Goal: Find specific page/section: Find specific page/section

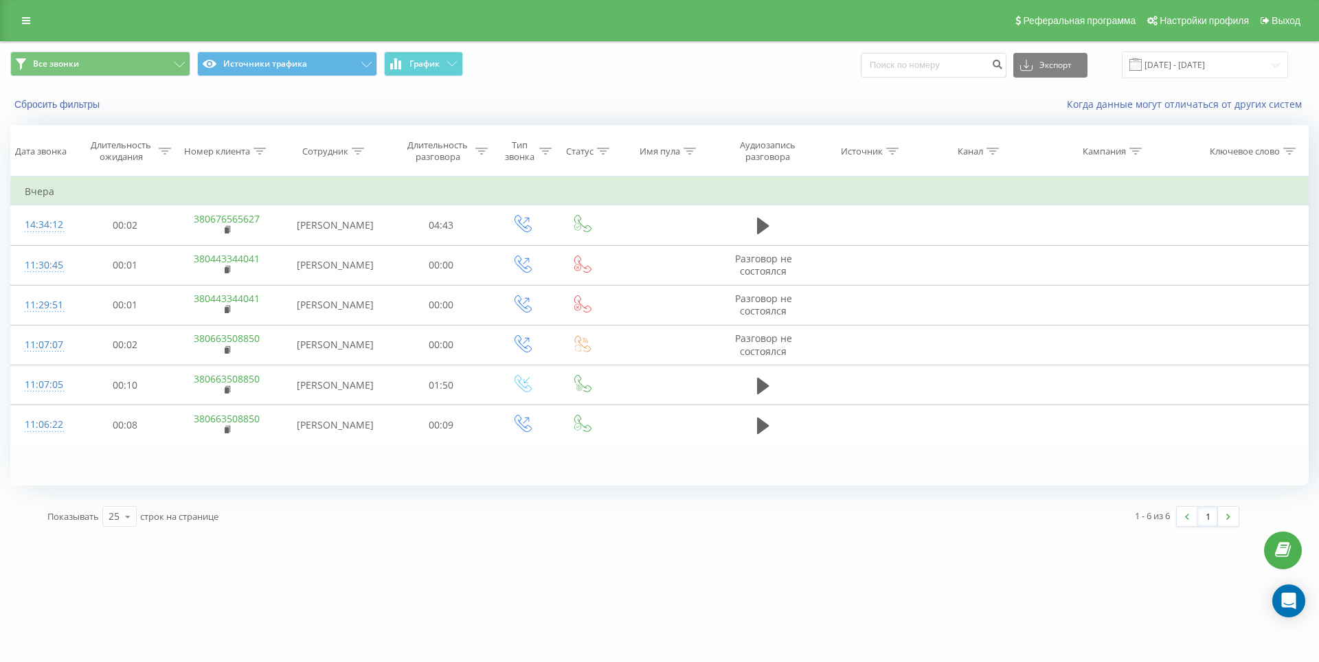
click at [634, 532] on div "Показывать 25 10 25 50 100 строк на странице" at bounding box center [341, 517] width 606 height 40
drag, startPoint x: 382, startPoint y: 519, endPoint x: 16, endPoint y: 519, distance: 365.5
click at [16, 519] on div "Показывать 25 10 25 50 100 строк на странице 1 - 6 из 6 1" at bounding box center [659, 517] width 1298 height 40
click at [434, 483] on div "Фильтровать по условию Равно Отмена OK Фильтровать по условию Содержит Отмена O…" at bounding box center [659, 331] width 1298 height 309
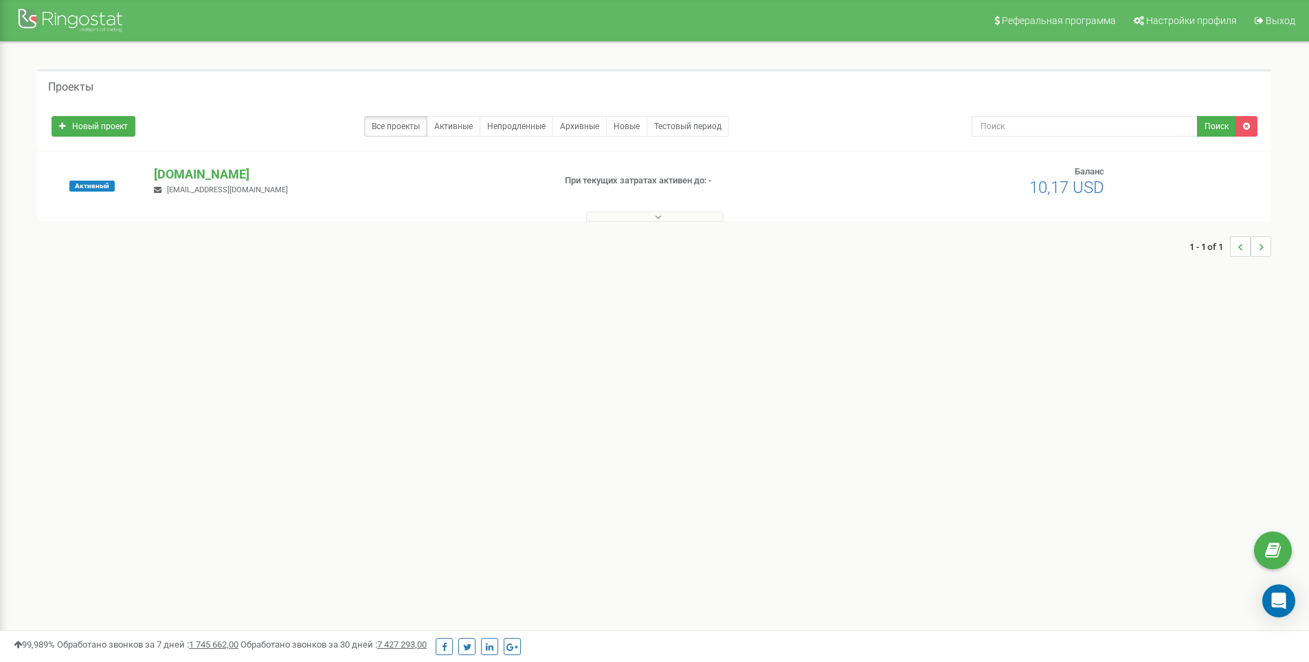
click at [651, 222] on div "Проекты Новый проект Все проекты Активные Непродленные Архивные Новые Тестовый …" at bounding box center [654, 169] width 1254 height 201
click at [646, 218] on button at bounding box center [654, 217] width 137 height 10
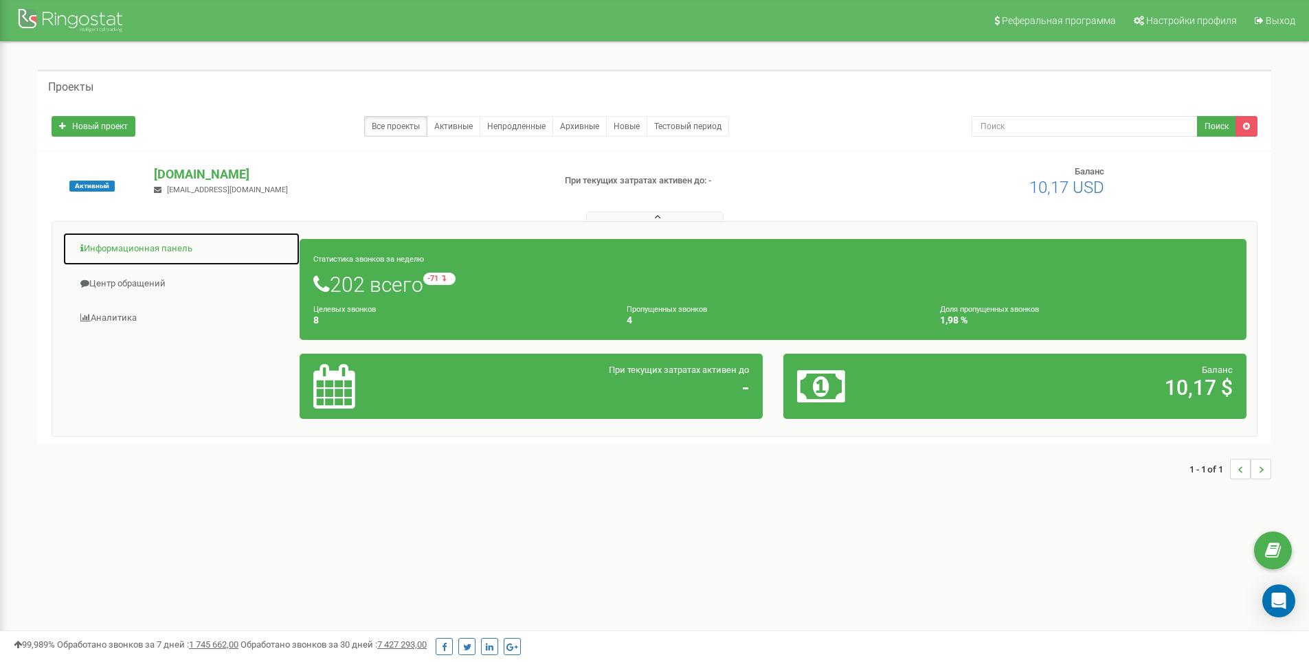
click at [106, 244] on link "Информационная панель" at bounding box center [182, 249] width 238 height 34
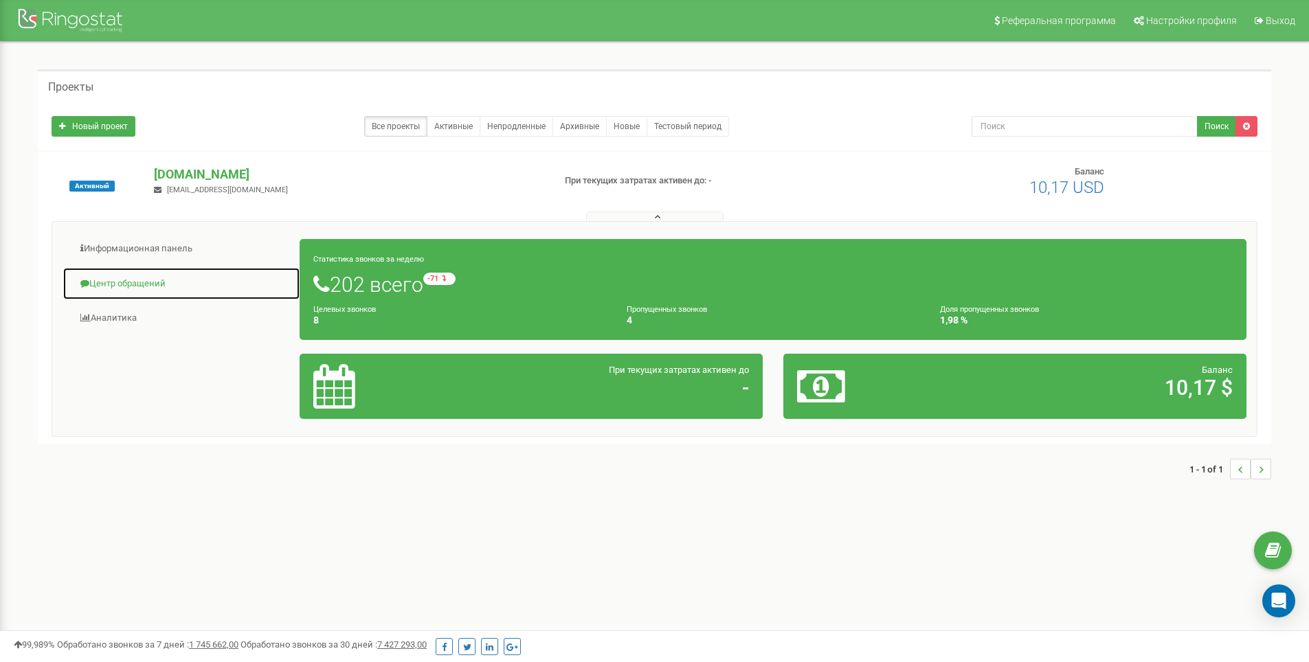
click at [107, 293] on link "Центр обращений" at bounding box center [182, 284] width 238 height 34
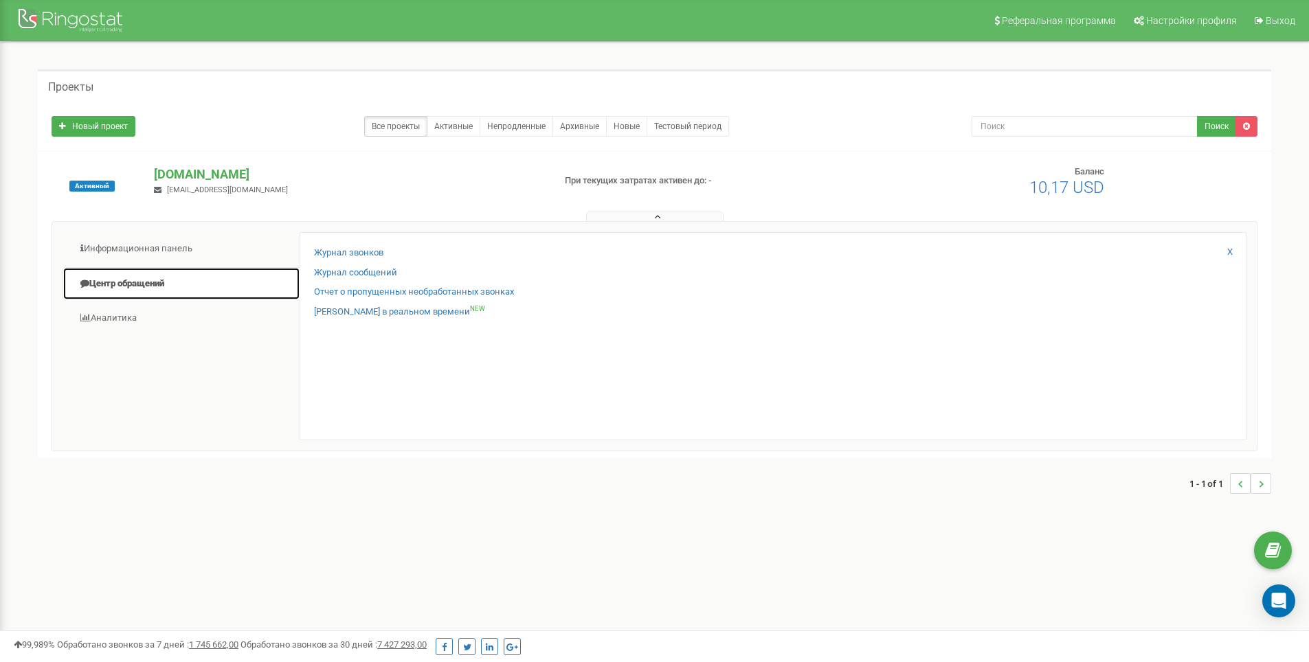
click at [110, 290] on link "Центр обращений" at bounding box center [182, 284] width 238 height 34
